Goal: Task Accomplishment & Management: Manage account settings

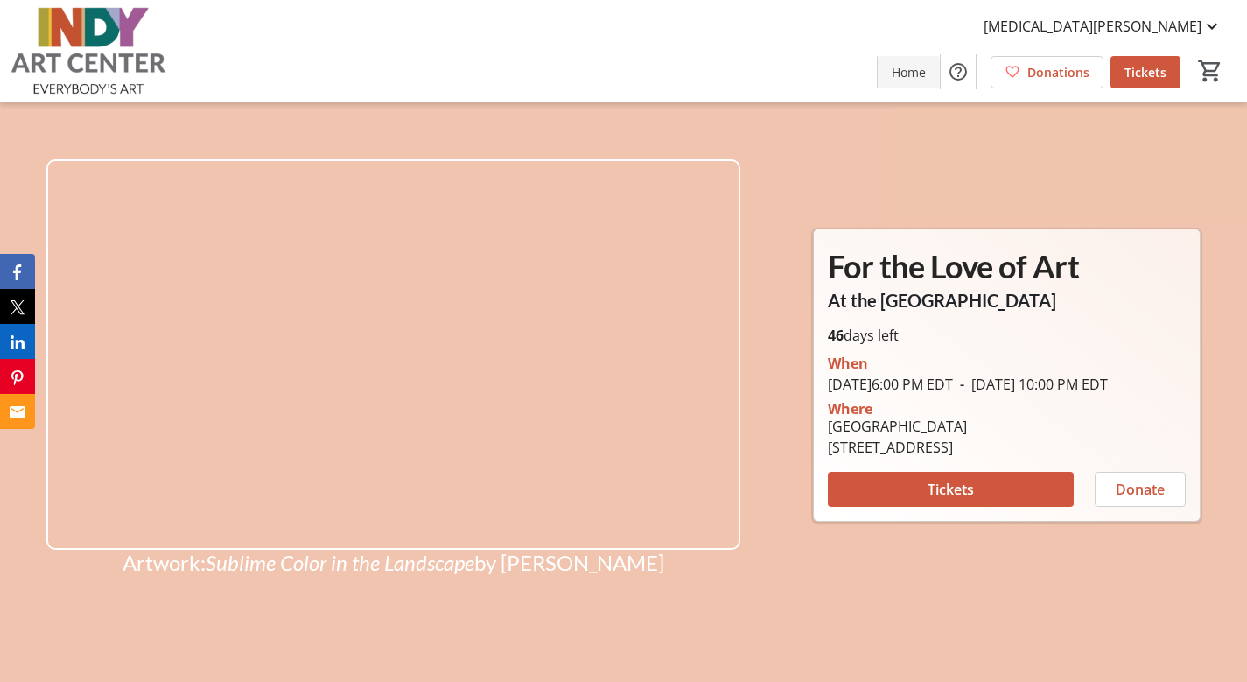
click at [909, 74] on span "Home" at bounding box center [909, 72] width 34 height 18
click at [1192, 30] on span "[MEDICAL_DATA][PERSON_NAME]" at bounding box center [1093, 26] width 218 height 21
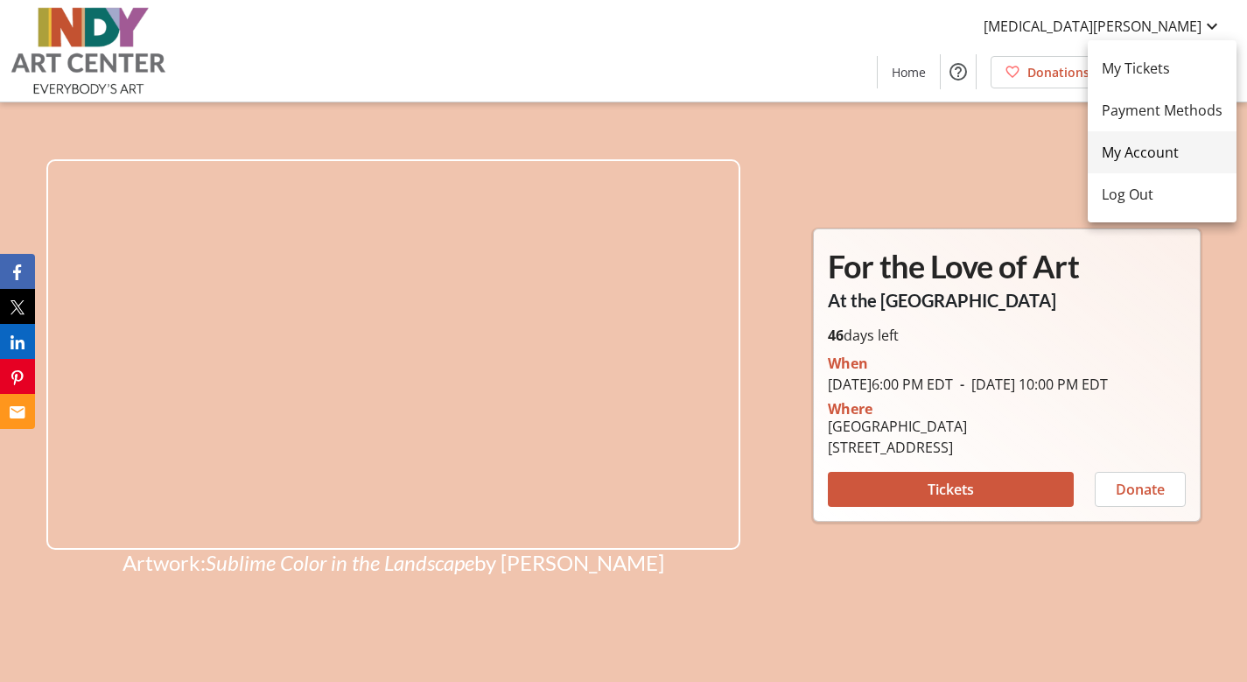
click at [1175, 160] on span "My Account" at bounding box center [1162, 152] width 121 height 21
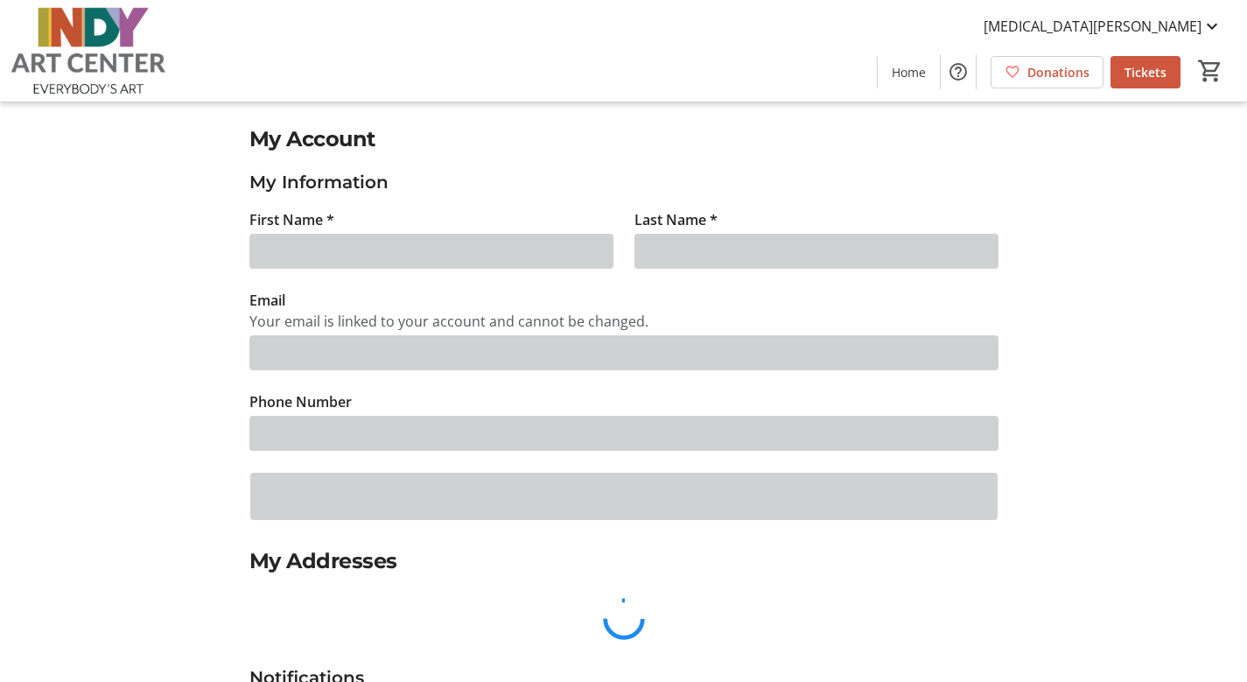
type input "[MEDICAL_DATA]"
type input "[PERSON_NAME]"
type input "[MEDICAL_DATA][EMAIL_ADDRESS][PERSON_NAME][DOMAIN_NAME]"
type input "[PHONE_NUMBER]"
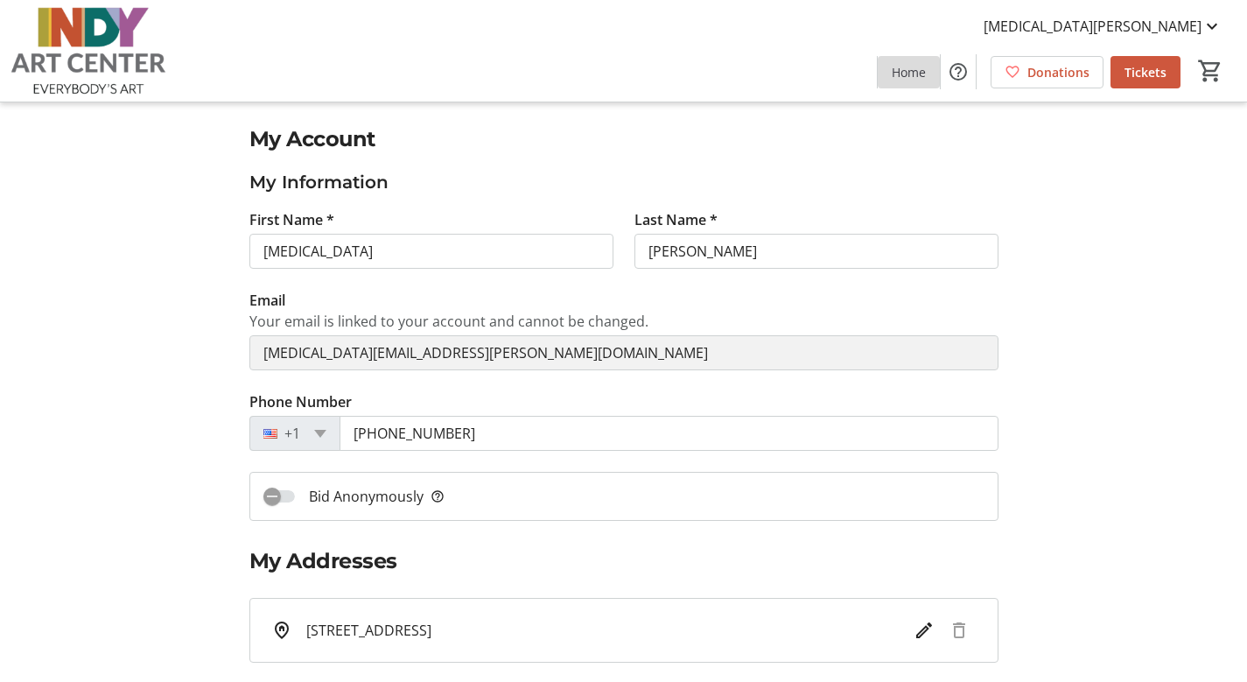
click at [920, 69] on span "Home" at bounding box center [909, 72] width 34 height 18
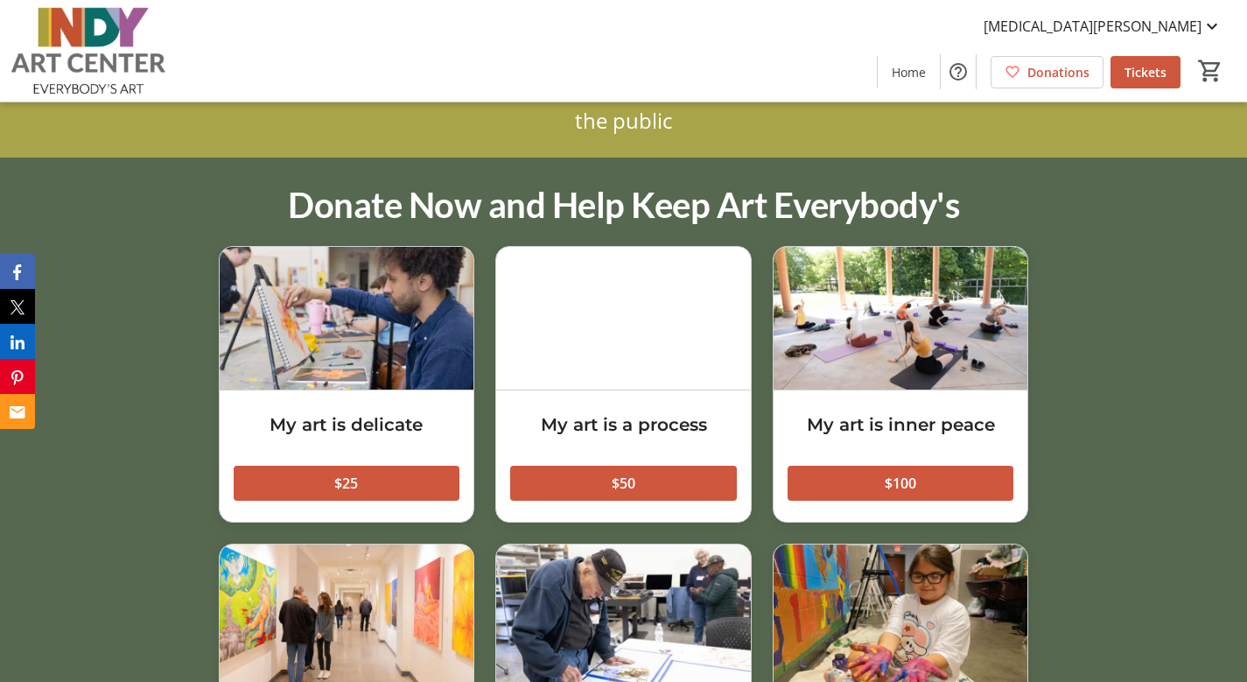
scroll to position [2119, 0]
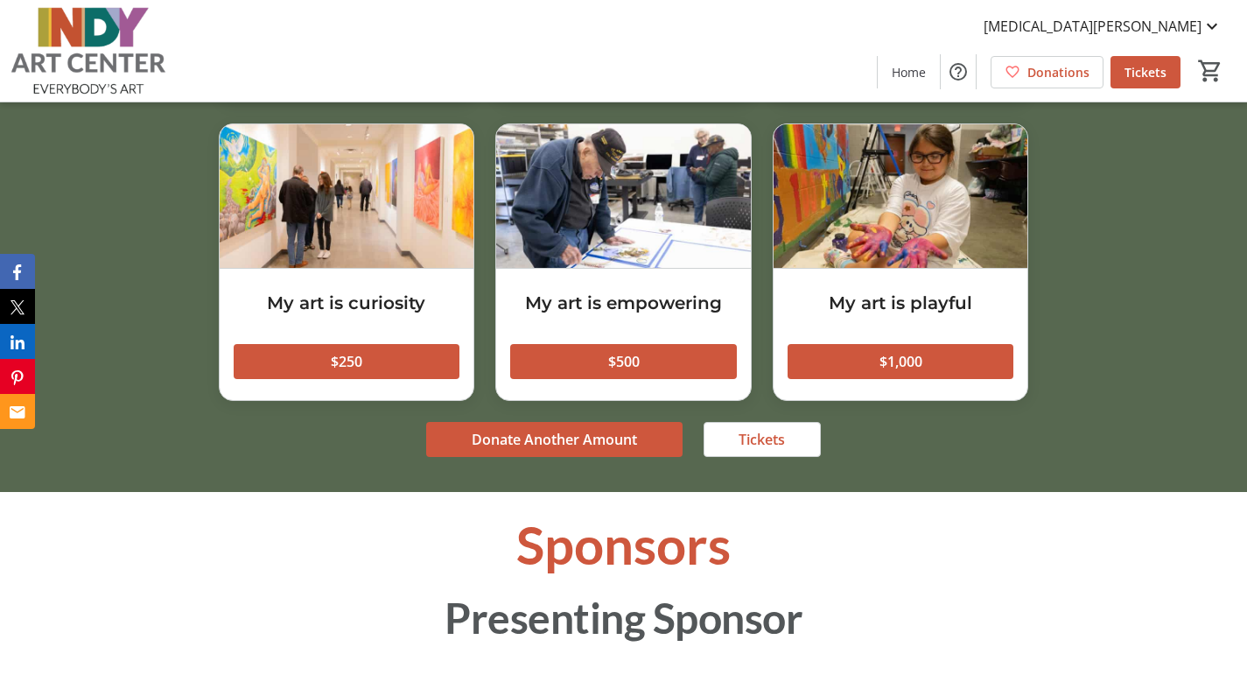
click at [1209, 68] on mat-icon "0" at bounding box center [1210, 71] width 26 height 26
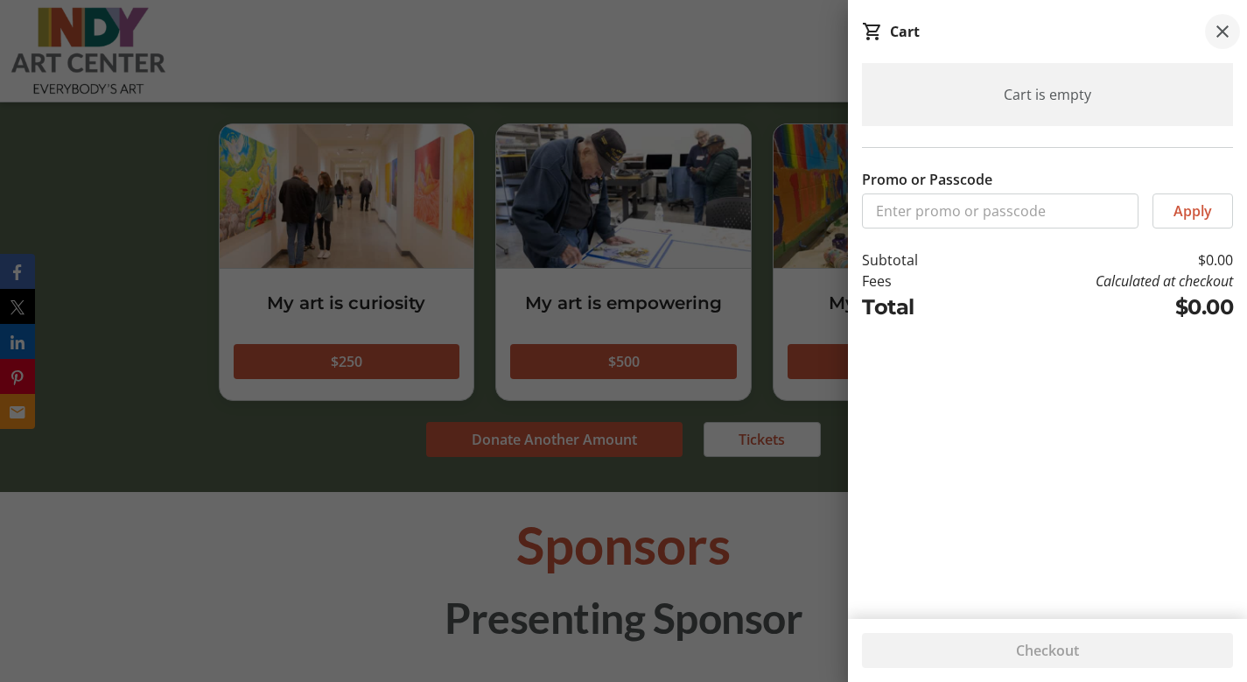
click at [1221, 32] on mat-icon at bounding box center [1222, 31] width 21 height 21
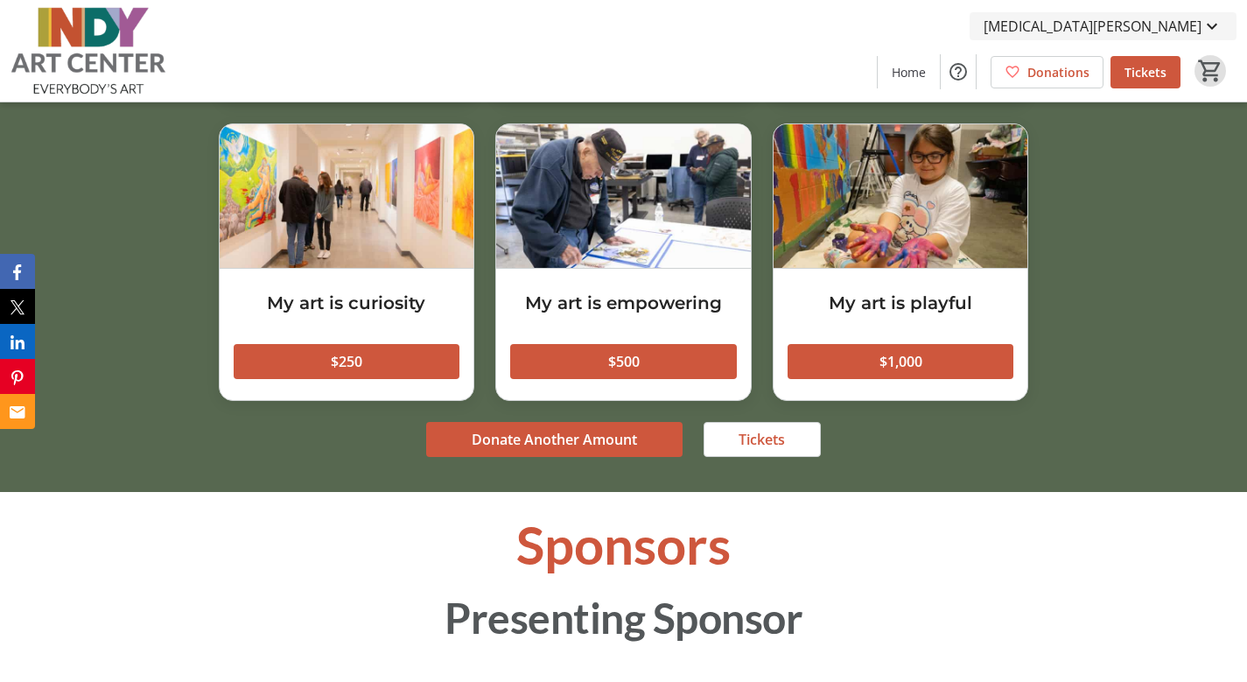
click at [1179, 25] on span "[MEDICAL_DATA][PERSON_NAME]" at bounding box center [1093, 26] width 218 height 21
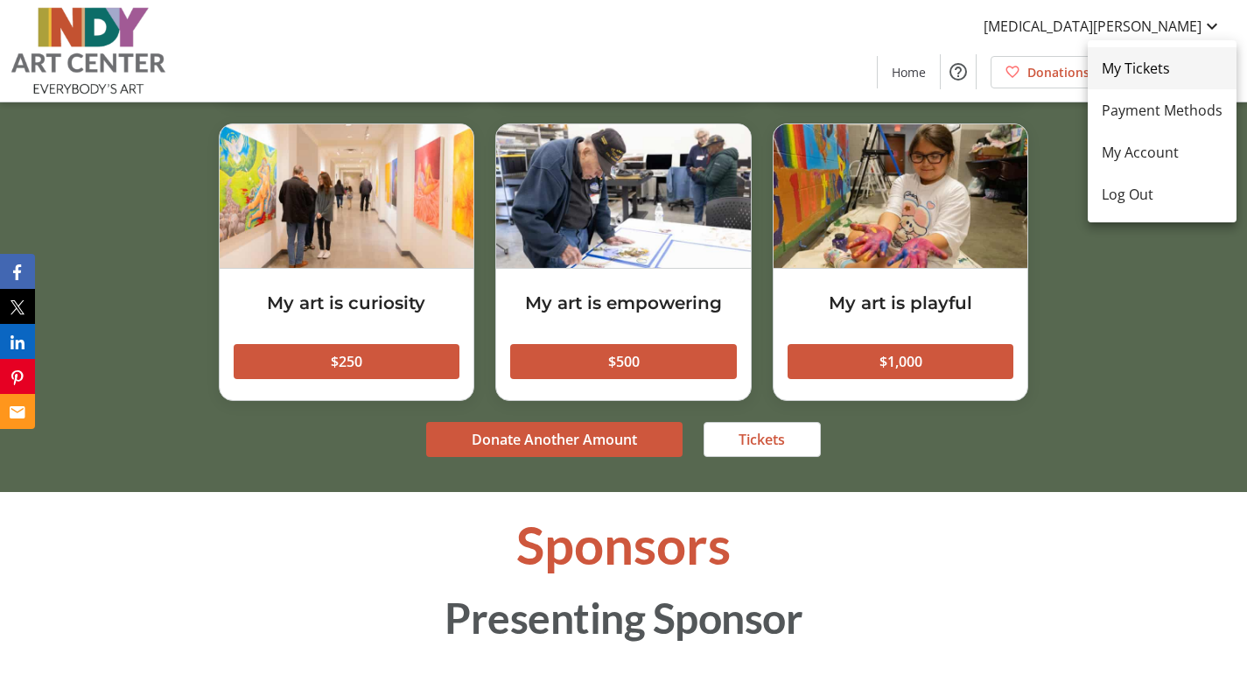
click at [1147, 64] on span "My Tickets" at bounding box center [1162, 68] width 121 height 21
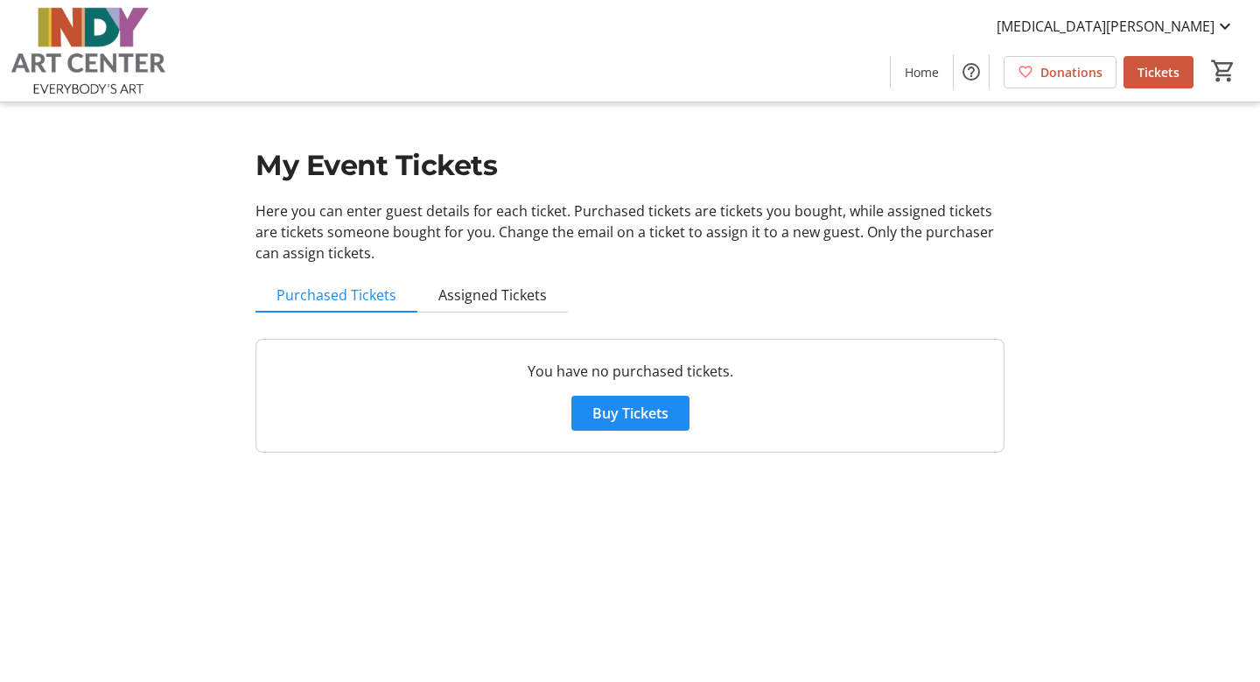
click at [481, 283] on span "Assigned Tickets" at bounding box center [493, 294] width 109 height 35
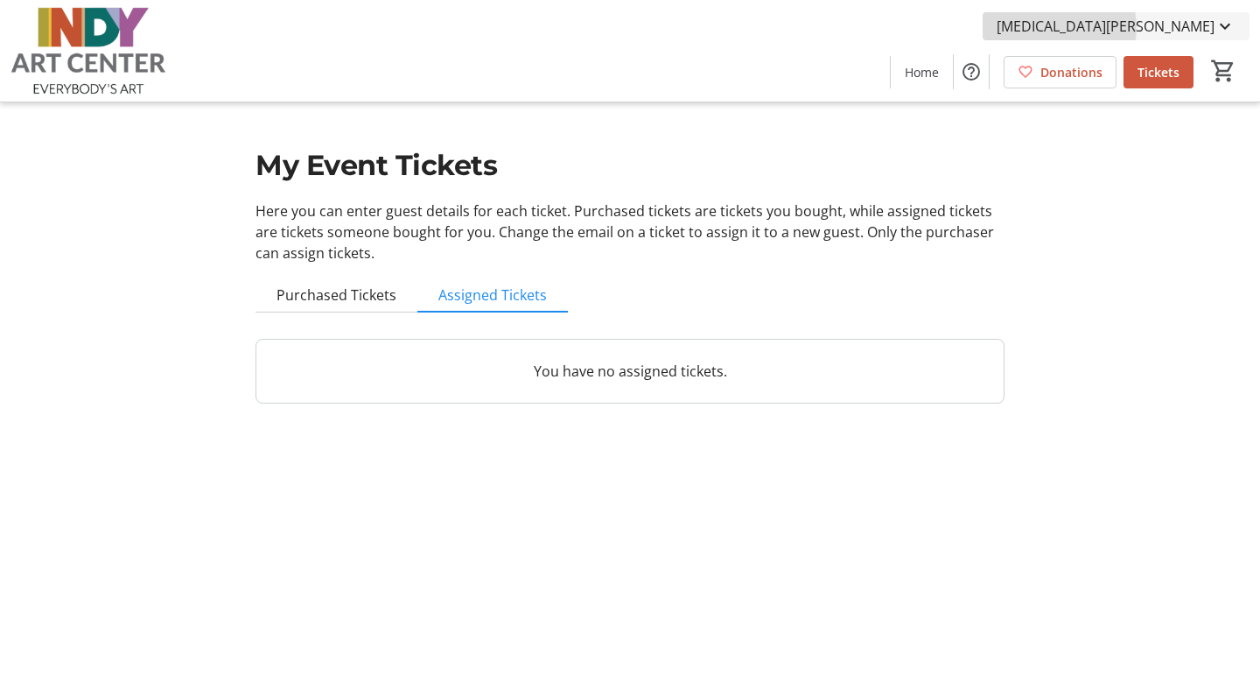
click at [1199, 27] on span "[MEDICAL_DATA][PERSON_NAME]" at bounding box center [1106, 26] width 218 height 21
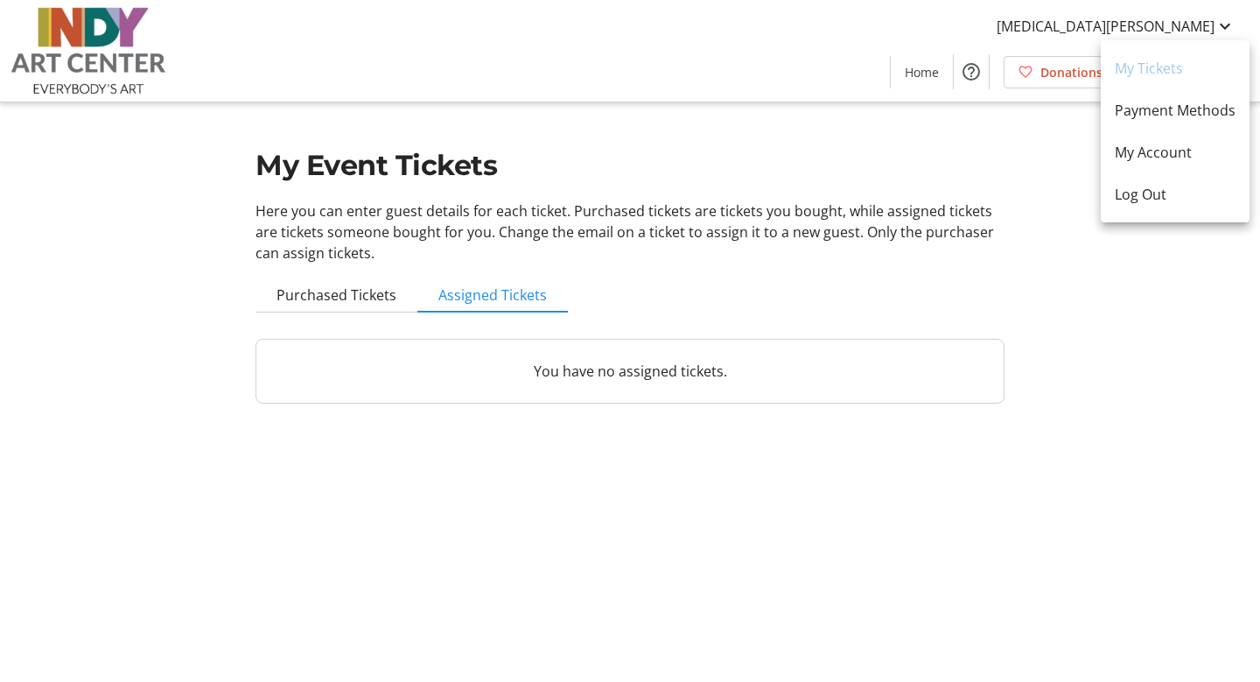
click at [997, 172] on div at bounding box center [630, 341] width 1260 height 682
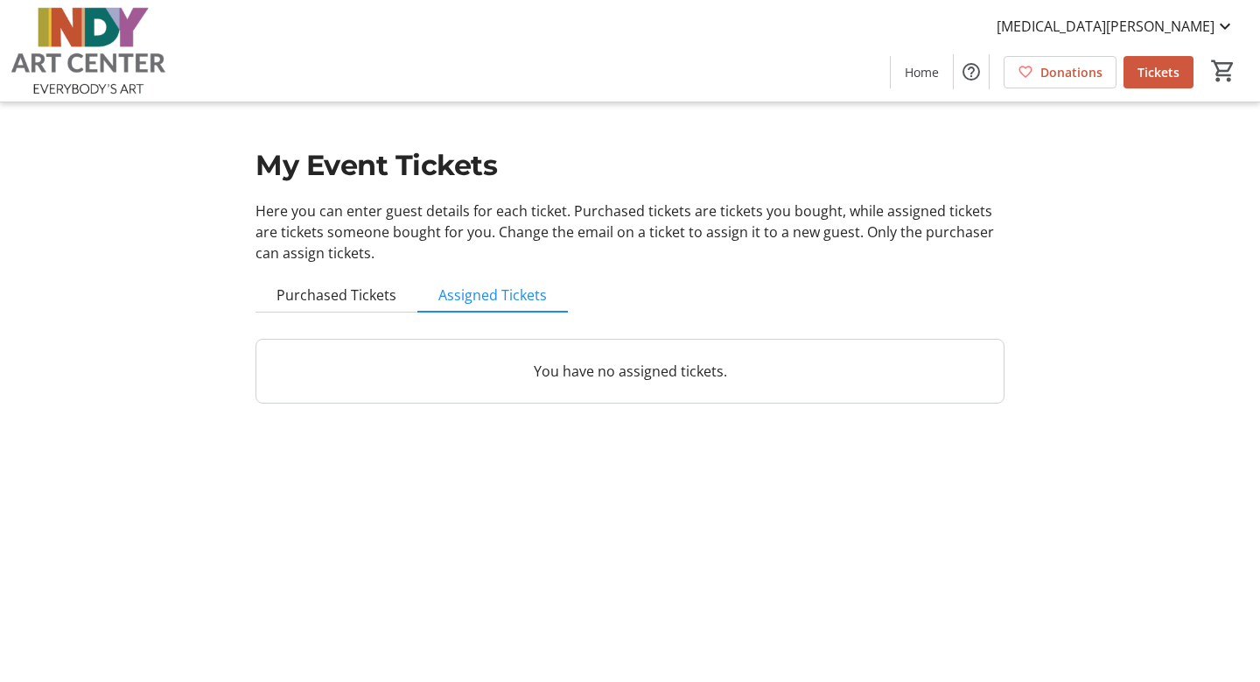
click at [94, 56] on img at bounding box center [89, 51] width 156 height 88
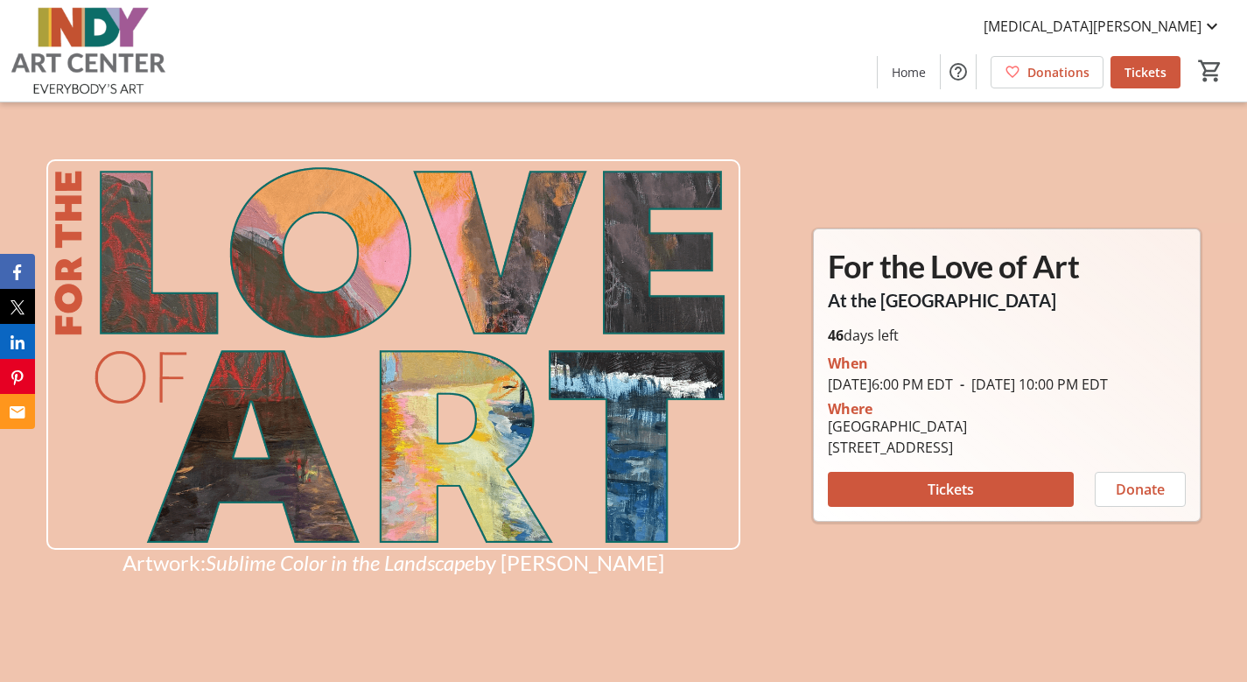
click at [93, 57] on img at bounding box center [89, 51] width 156 height 88
click at [969, 76] on mat-icon "Help" at bounding box center [958, 71] width 21 height 21
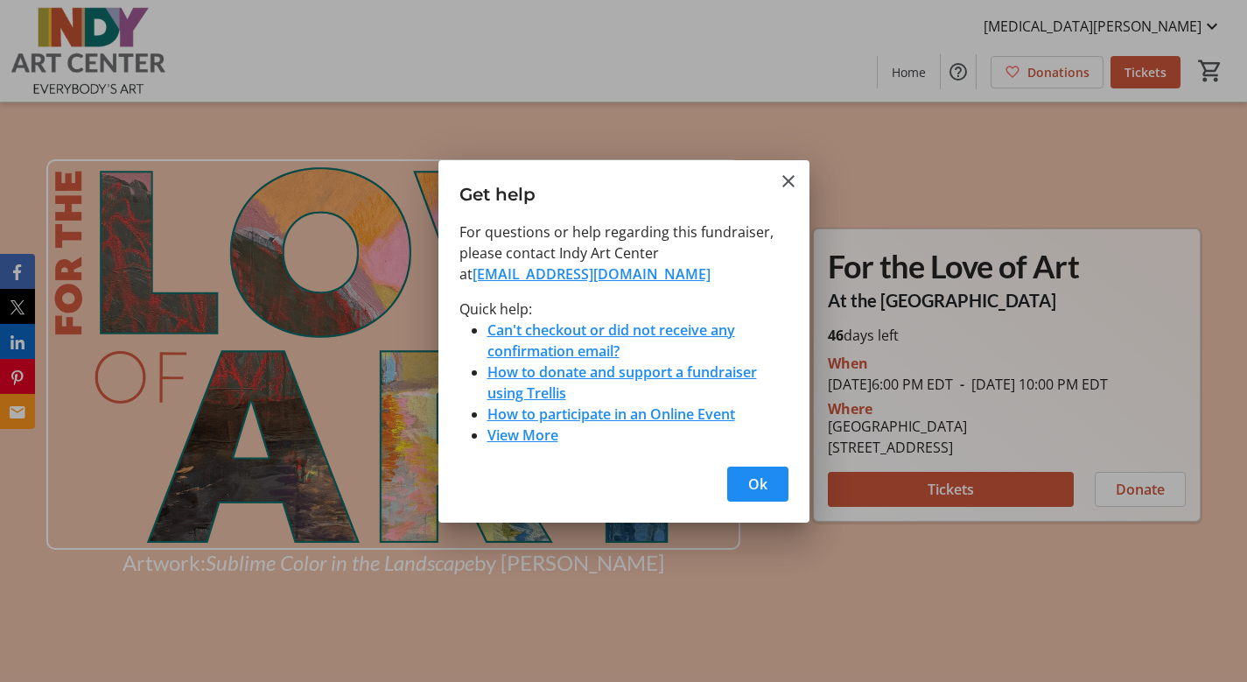
click at [917, 76] on div at bounding box center [623, 341] width 1247 height 682
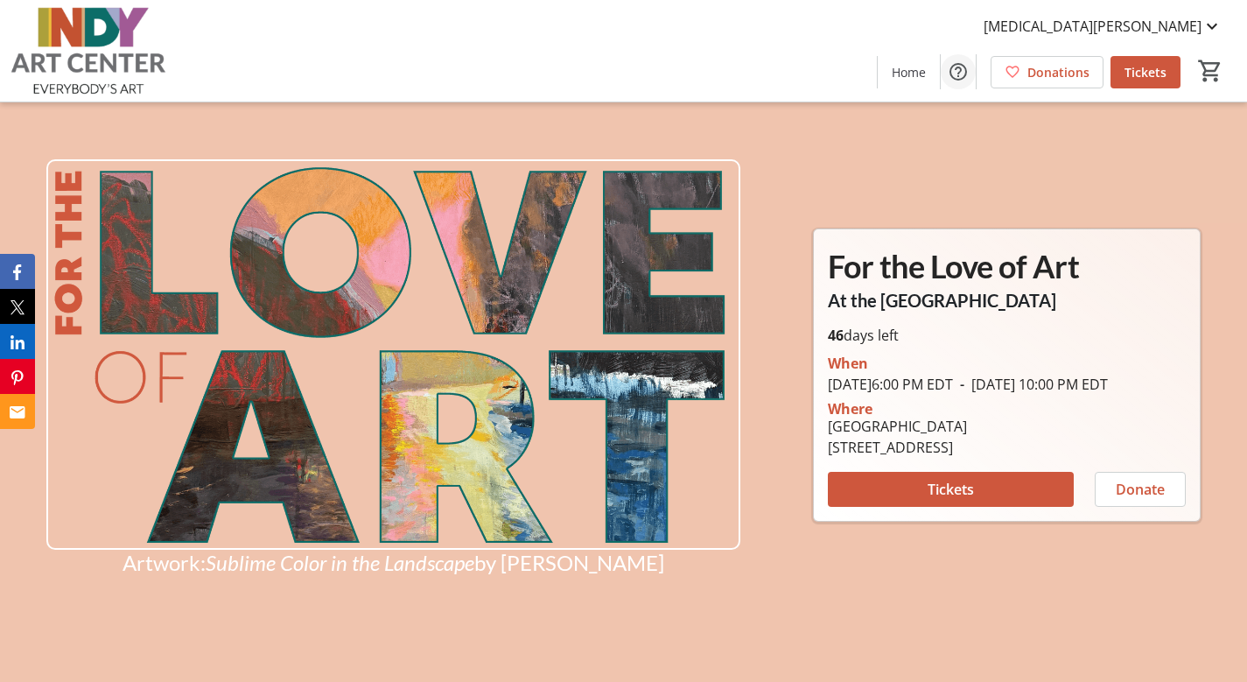
click at [958, 71] on mat-icon "Help" at bounding box center [958, 71] width 21 height 21
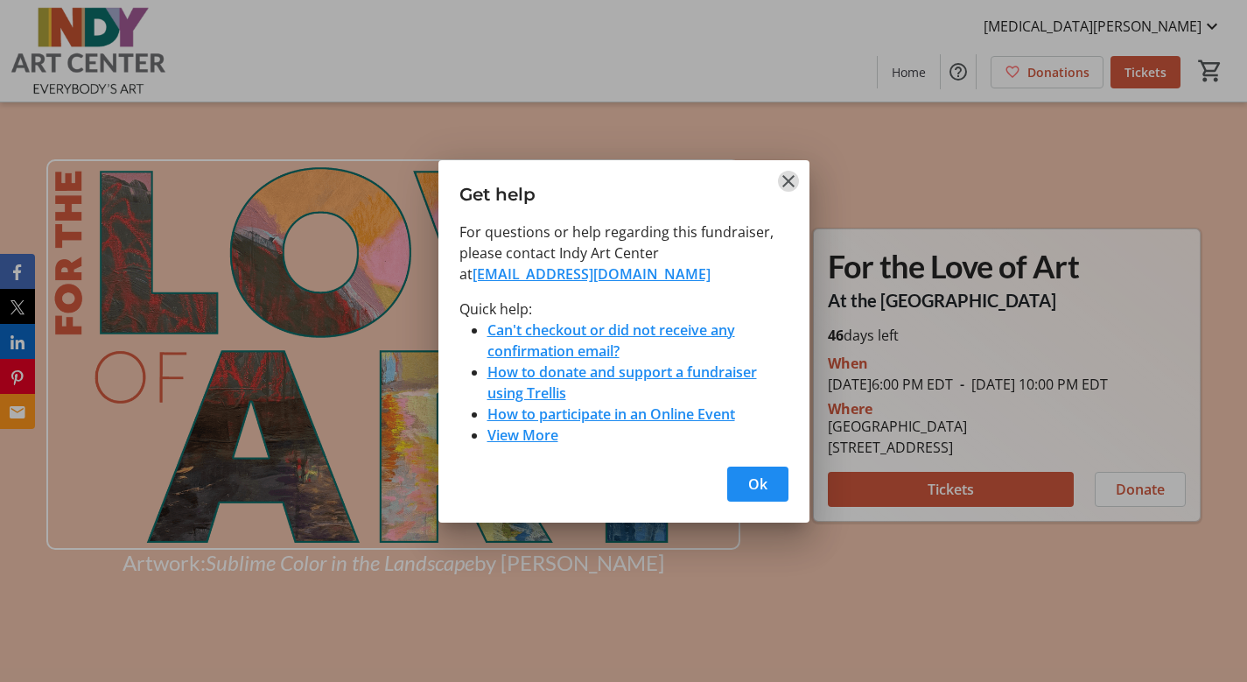
click at [781, 176] on mat-icon "Close" at bounding box center [788, 181] width 21 height 21
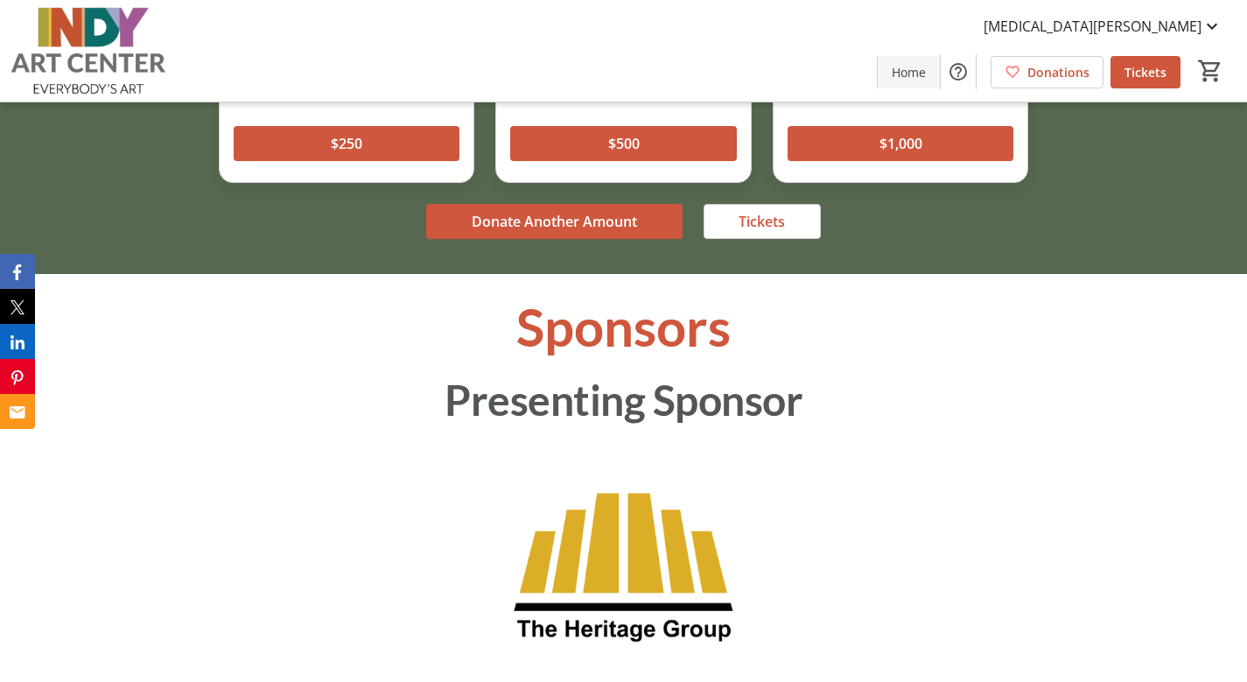
click at [908, 74] on span "Home" at bounding box center [909, 72] width 34 height 18
